Goal: Task Accomplishment & Management: Use online tool/utility

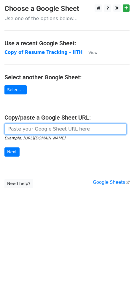
click at [25, 128] on input "url" at bounding box center [65, 129] width 122 height 11
paste input "https://docs.google.com/spreadsheets/d/1GF_BV3-SnWLp40lmPXACavsBm6ScT83teP1JYAS…"
type input "https://docs.google.com/spreadsheets/d/1GF_BV3-SnWLp40lmPXACavsBm6ScT83teP1JYAS…"
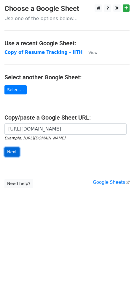
scroll to position [0, 0]
click at [11, 150] on input "Next" at bounding box center [11, 152] width 15 height 9
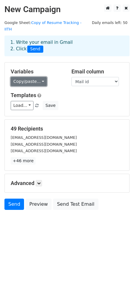
click at [40, 77] on link "Copy/paste..." at bounding box center [29, 81] width 36 height 9
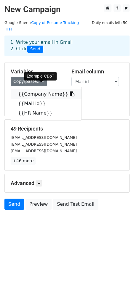
click at [70, 92] on icon at bounding box center [72, 94] width 5 height 5
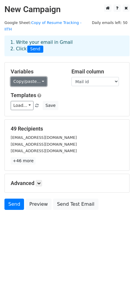
click at [42, 77] on link "Copy/paste..." at bounding box center [29, 81] width 36 height 9
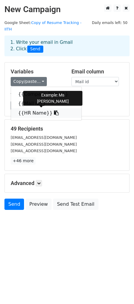
click at [54, 111] on icon at bounding box center [56, 113] width 5 height 5
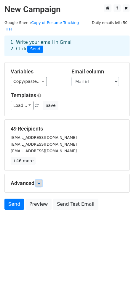
click at [37, 180] on link at bounding box center [39, 183] width 7 height 7
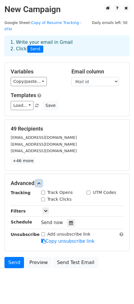
scroll to position [6, 0]
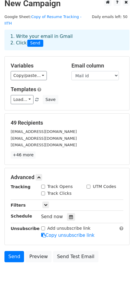
click at [45, 185] on input "Track Opens" at bounding box center [43, 187] width 4 height 4
checkbox input "true"
click at [43, 192] on input "Track Clicks" at bounding box center [43, 194] width 4 height 4
checkbox input "true"
click at [43, 202] on link at bounding box center [45, 205] width 7 height 7
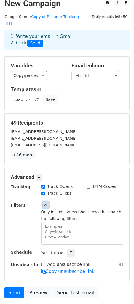
click at [47, 203] on icon at bounding box center [46, 205] width 4 height 4
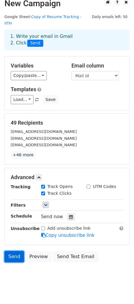
click at [12, 252] on link "Send" at bounding box center [14, 256] width 20 height 11
